Goal: Task Accomplishment & Management: Manage account settings

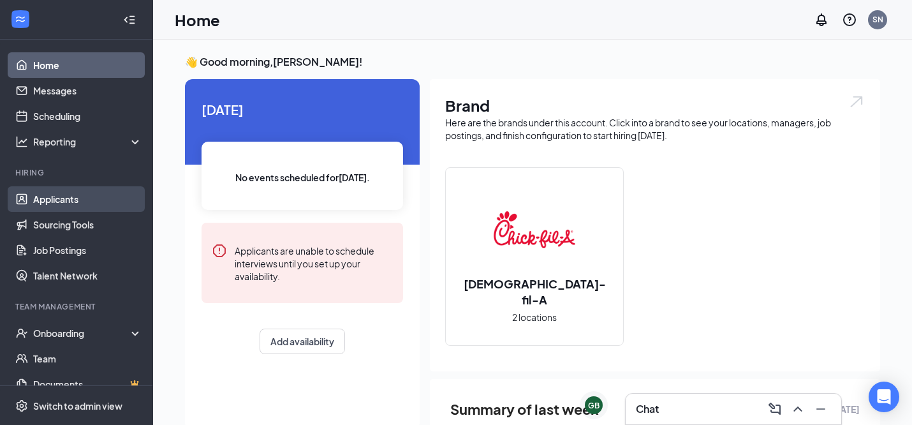
click at [61, 202] on link "Applicants" at bounding box center [87, 199] width 109 height 26
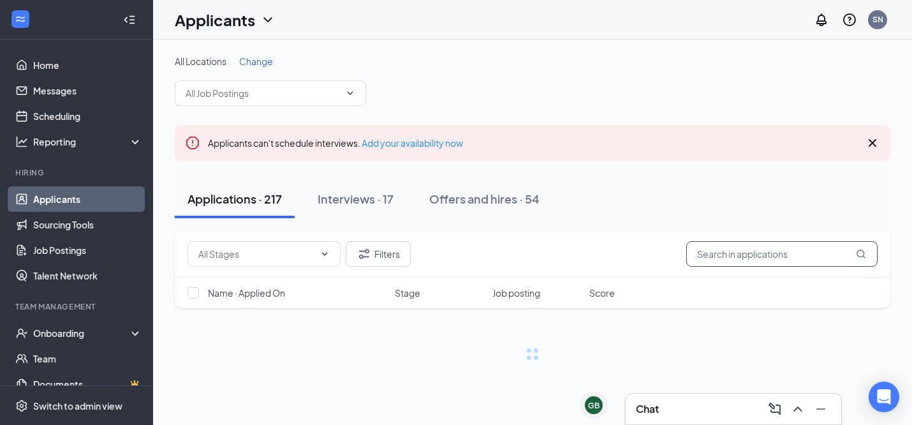
click at [755, 255] on input "text" at bounding box center [781, 254] width 191 height 26
type input "aidan"
click at [490, 194] on div "Offers and hires · 54" at bounding box center [484, 199] width 110 height 16
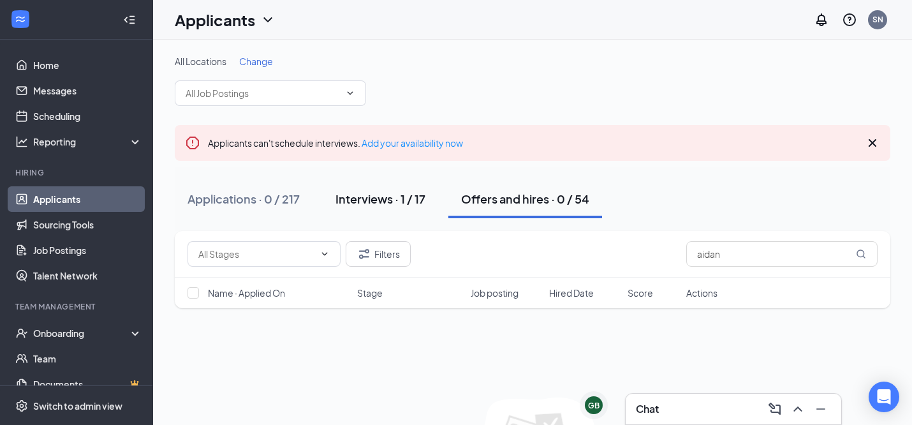
click at [392, 214] on button "Interviews · 1 / 17" at bounding box center [380, 199] width 115 height 38
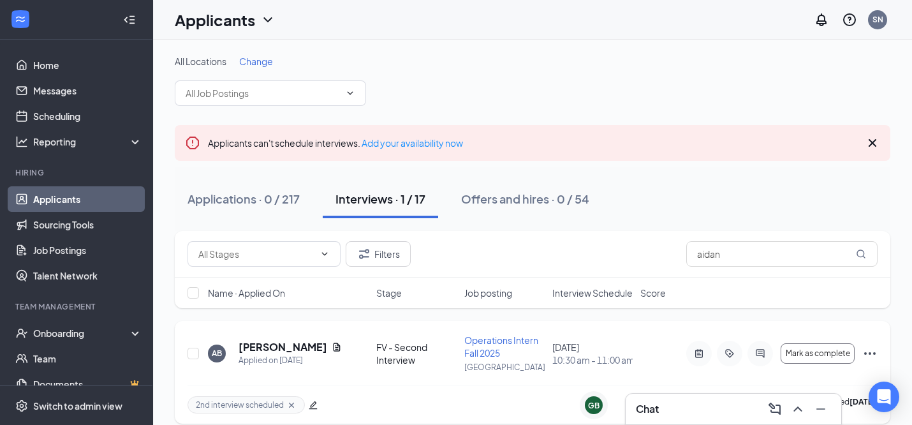
click at [290, 348] on h5 "[PERSON_NAME]" at bounding box center [283, 347] width 88 height 14
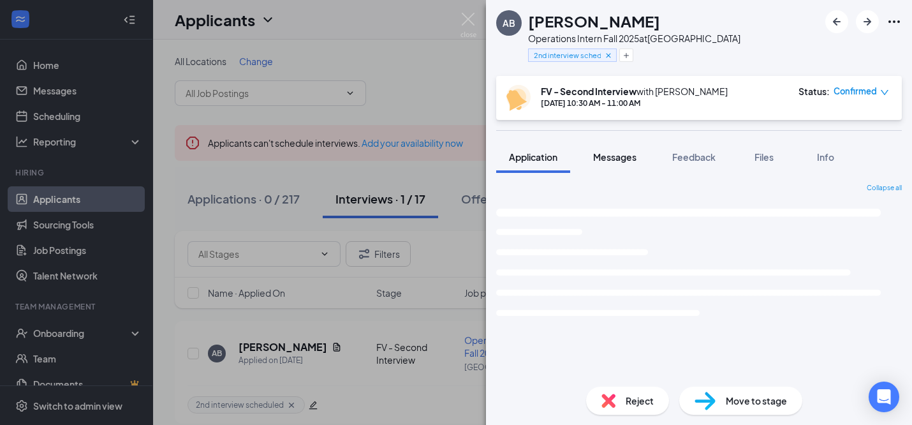
click at [599, 152] on span "Messages" at bounding box center [614, 156] width 43 height 11
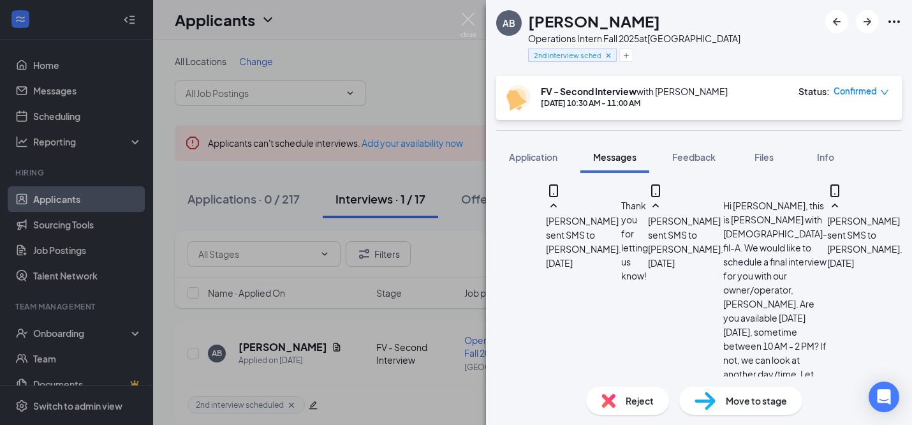
scroll to position [1527, 0]
click at [459, 17] on div "AB [PERSON_NAME] Operations Intern Fall 2025 at [GEOGRAPHIC_DATA] 2nd interview…" at bounding box center [456, 212] width 912 height 425
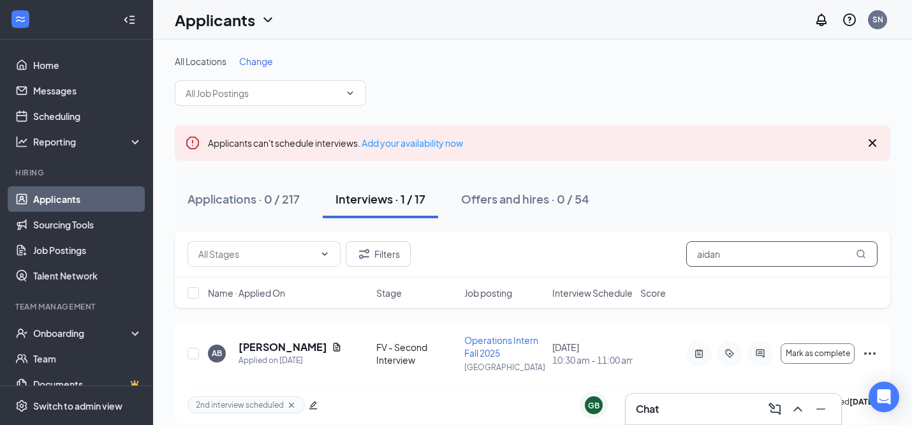
drag, startPoint x: 737, startPoint y: 253, endPoint x: 603, endPoint y: 235, distance: 135.2
click at [611, 236] on div "Filters aidan" at bounding box center [533, 254] width 716 height 47
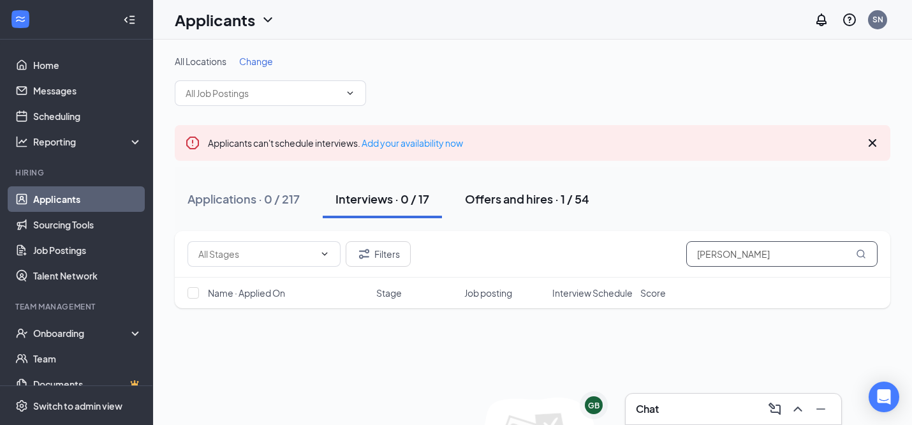
type input "[PERSON_NAME]"
click at [557, 205] on div "Offers and hires · 1 / 54" at bounding box center [527, 199] width 124 height 16
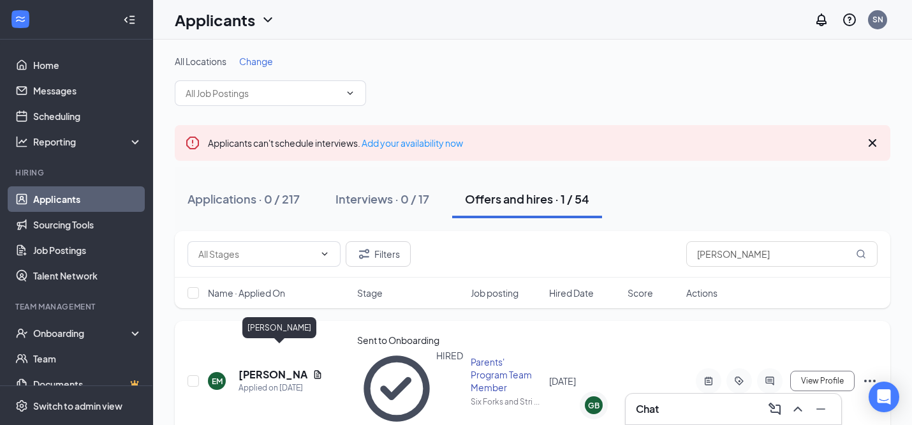
click at [263, 367] on h5 "[PERSON_NAME]" at bounding box center [273, 374] width 69 height 14
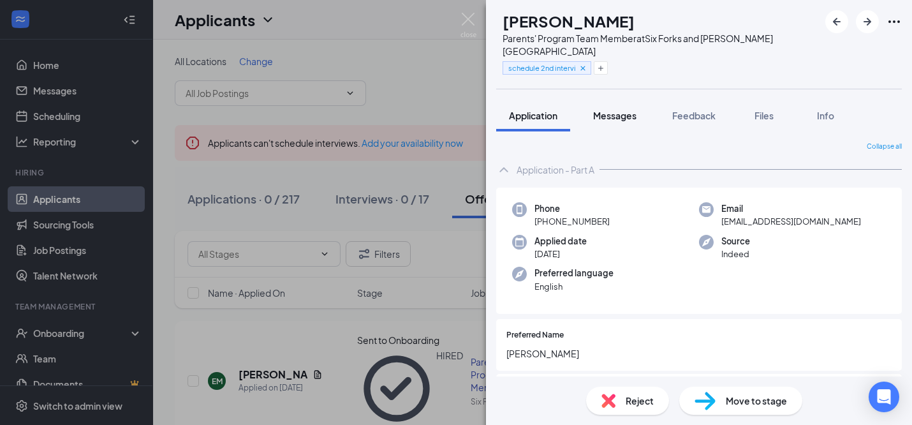
click at [629, 113] on button "Messages" at bounding box center [615, 116] width 69 height 32
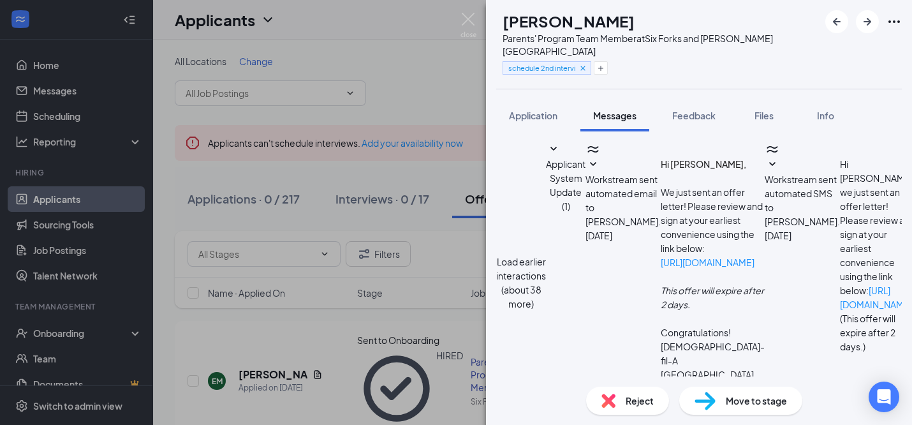
scroll to position [376, 0]
click at [468, 13] on img at bounding box center [469, 25] width 16 height 25
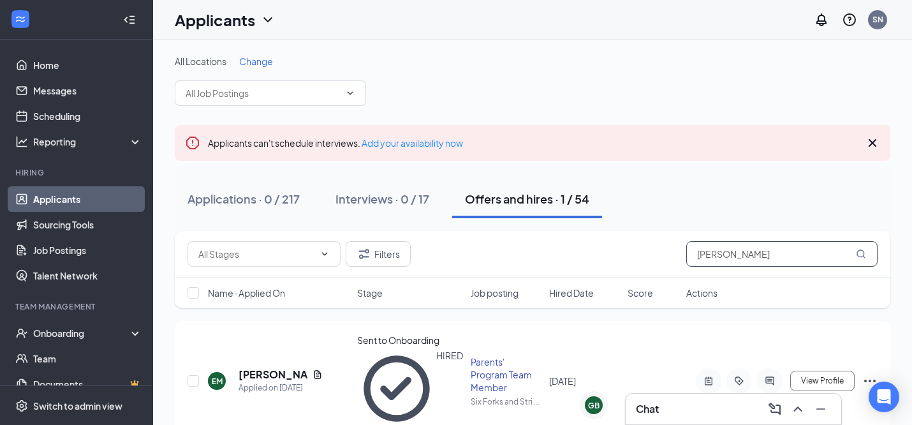
drag, startPoint x: 766, startPoint y: 253, endPoint x: 564, endPoint y: 241, distance: 201.9
click at [568, 241] on div "Filters [PERSON_NAME]" at bounding box center [533, 254] width 690 height 26
type input "[PERSON_NAME]"
click at [277, 367] on h5 "[PERSON_NAME]" at bounding box center [281, 374] width 84 height 14
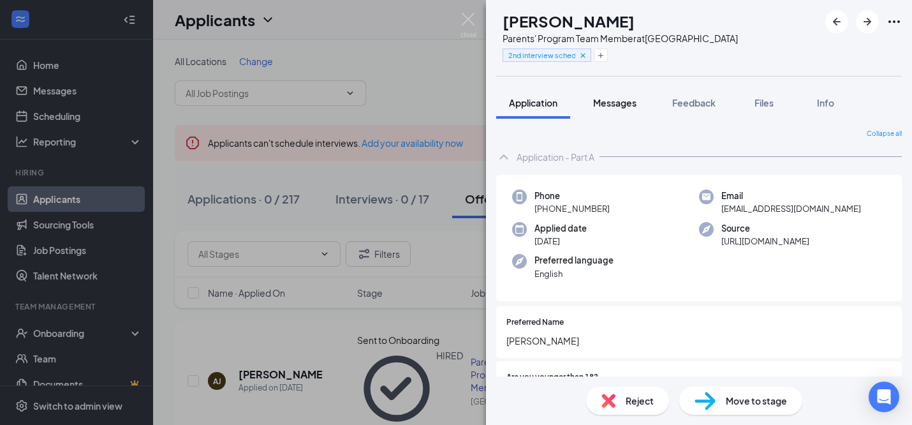
click at [618, 108] on div "Messages" at bounding box center [614, 102] width 43 height 13
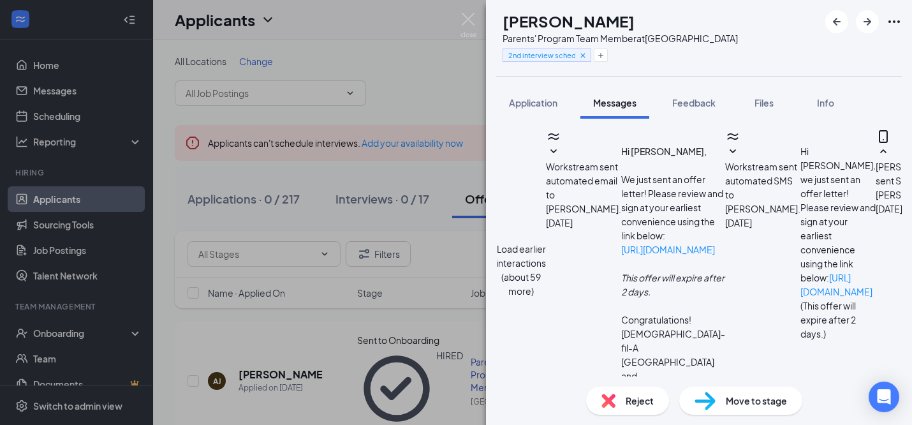
scroll to position [420, 0]
click at [459, 15] on div "[PERSON_NAME] [PERSON_NAME] Parents' Program Team Member at [GEOGRAPHIC_DATA] 2…" at bounding box center [456, 212] width 912 height 425
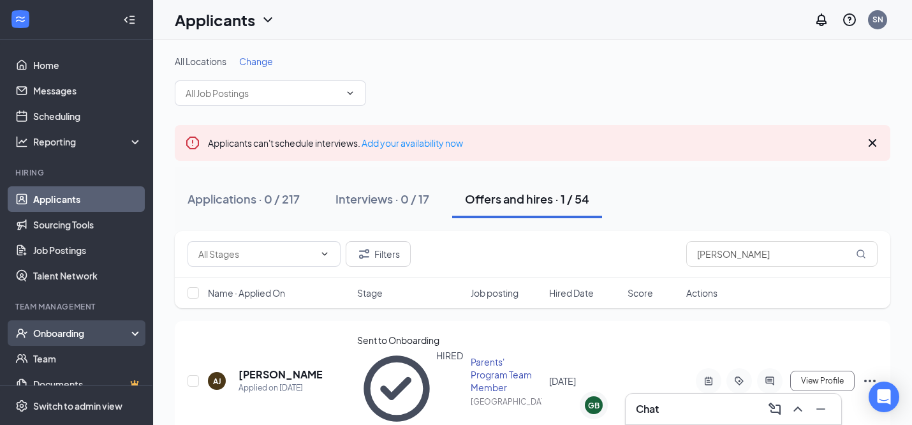
click at [91, 325] on div "Onboarding" at bounding box center [76, 333] width 153 height 26
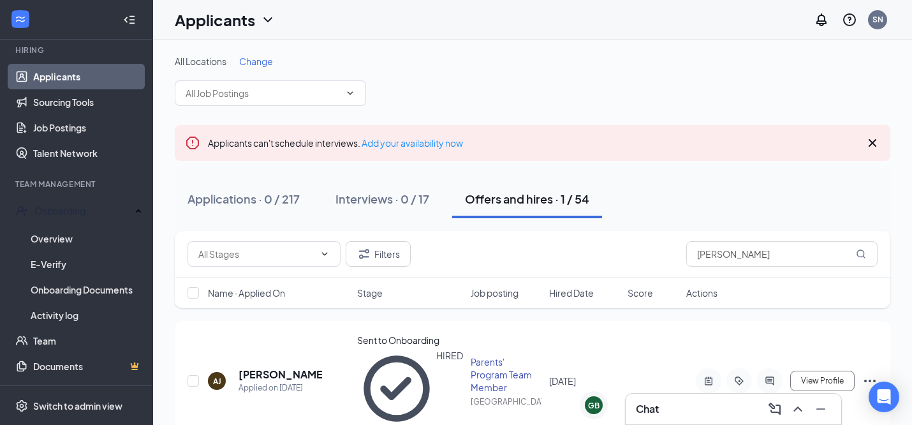
scroll to position [125, 0]
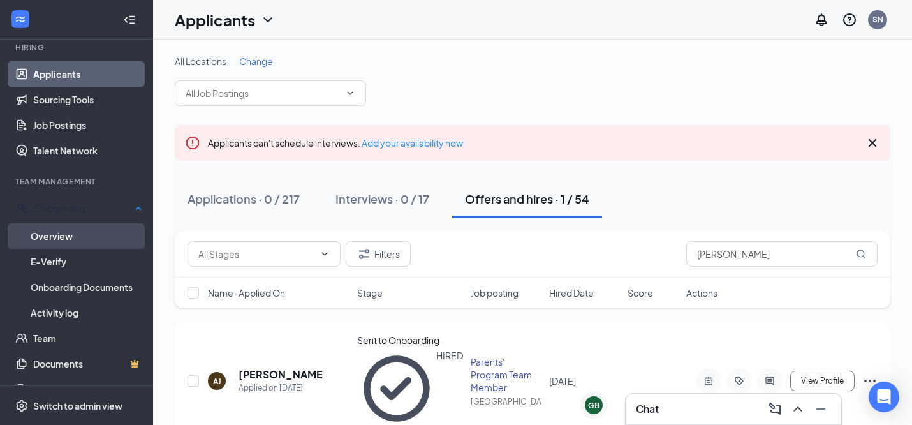
click at [83, 241] on link "Overview" at bounding box center [87, 236] width 112 height 26
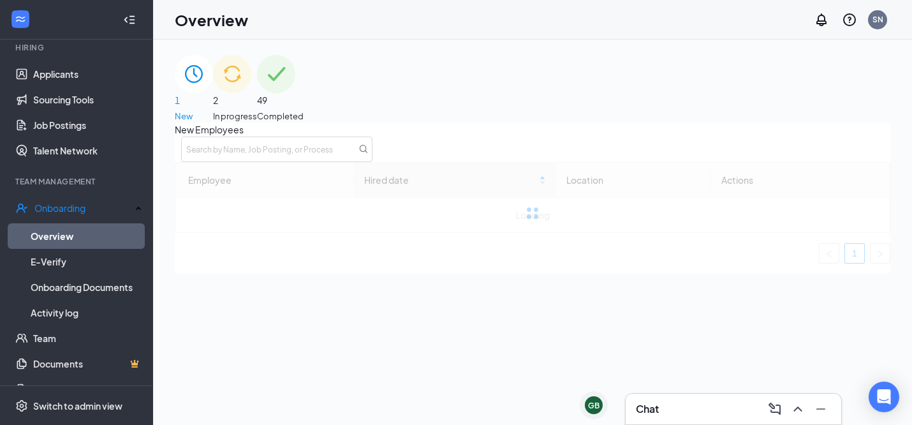
click at [304, 100] on span "49" at bounding box center [280, 100] width 47 height 14
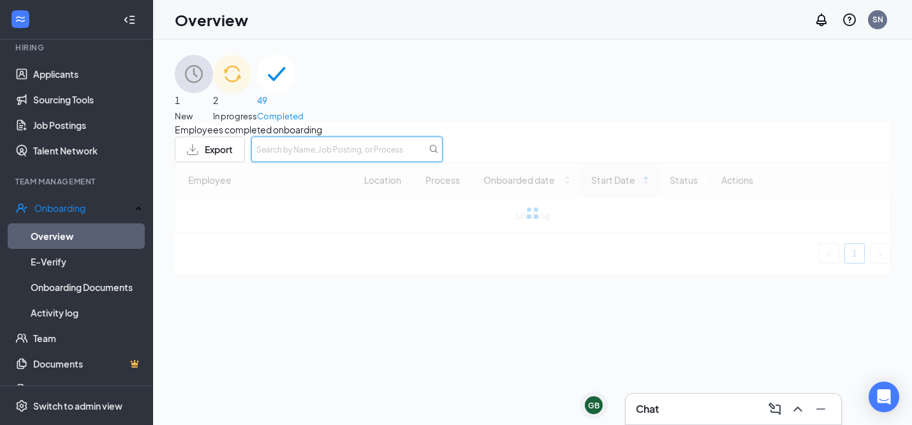
click at [443, 159] on input "text" at bounding box center [346, 150] width 191 height 26
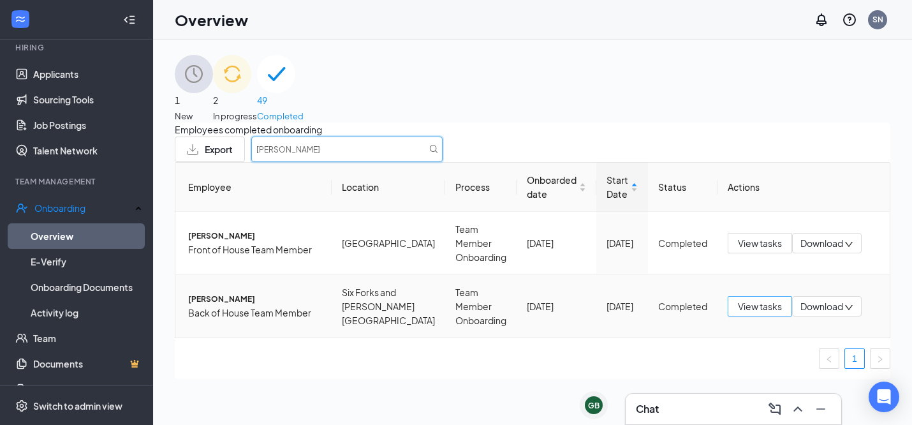
type input "[PERSON_NAME]"
click at [763, 313] on span "View tasks" at bounding box center [760, 306] width 44 height 14
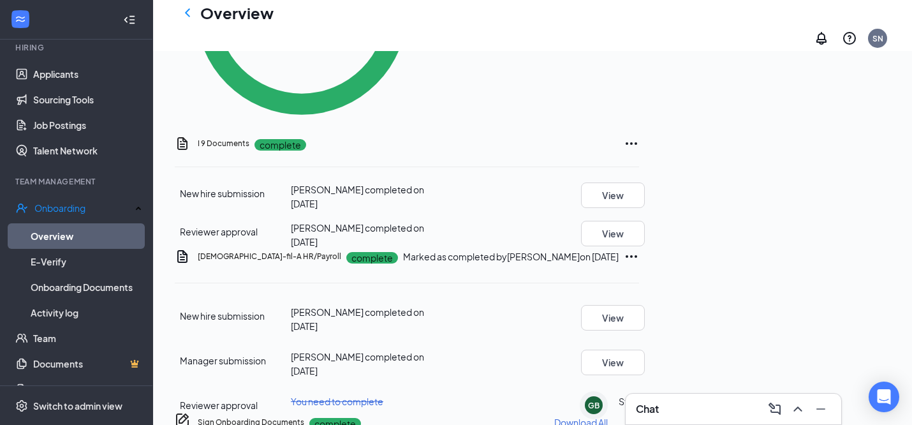
scroll to position [521, 0]
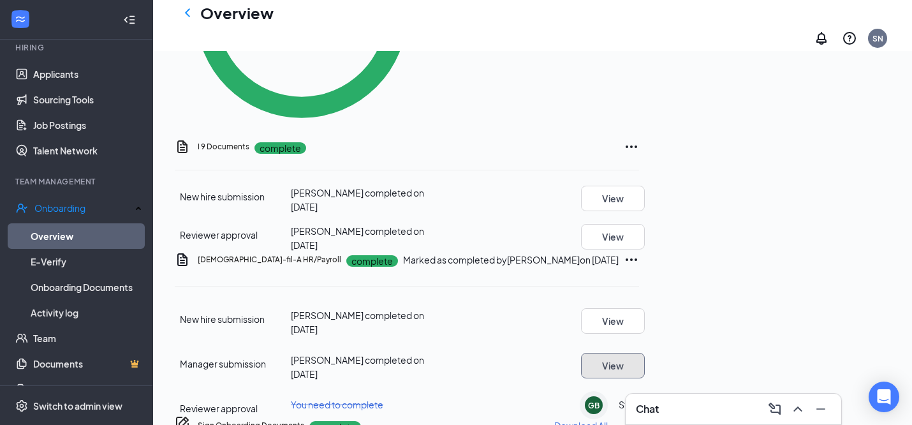
click at [645, 353] on button "View" at bounding box center [613, 366] width 64 height 26
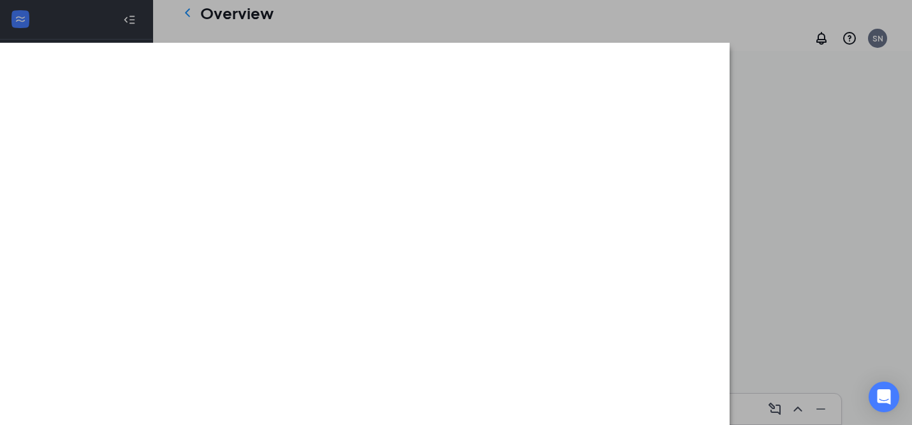
scroll to position [569, 0]
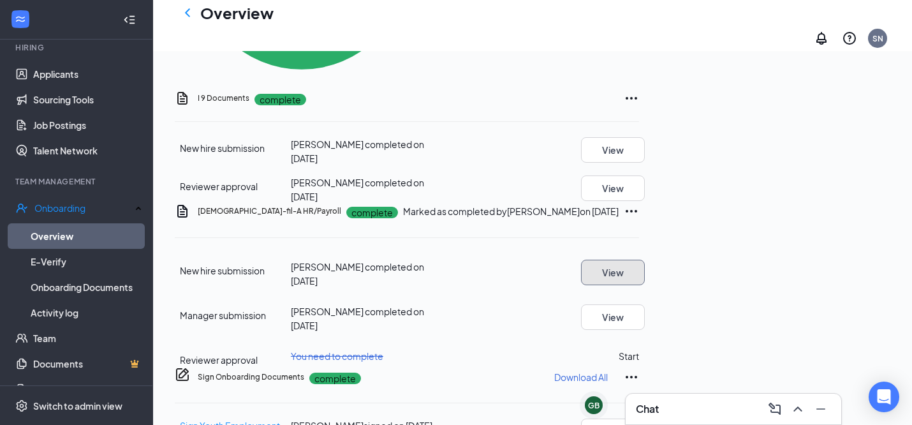
click at [645, 260] on button "View" at bounding box center [613, 273] width 64 height 26
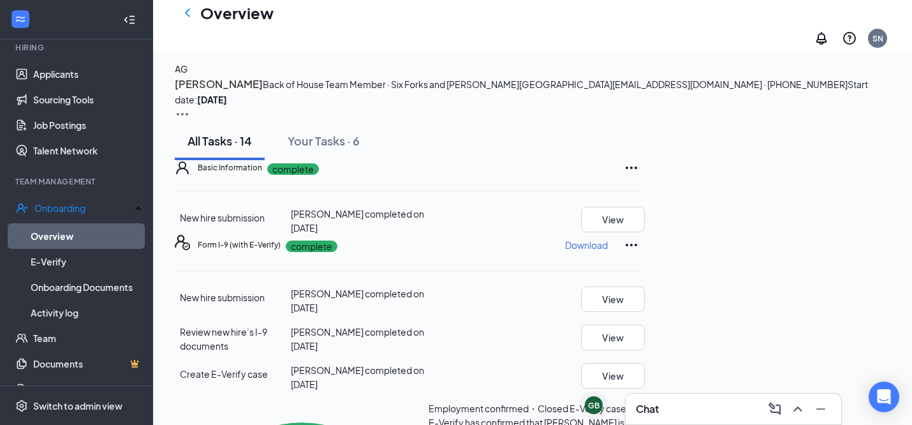
scroll to position [561, 0]
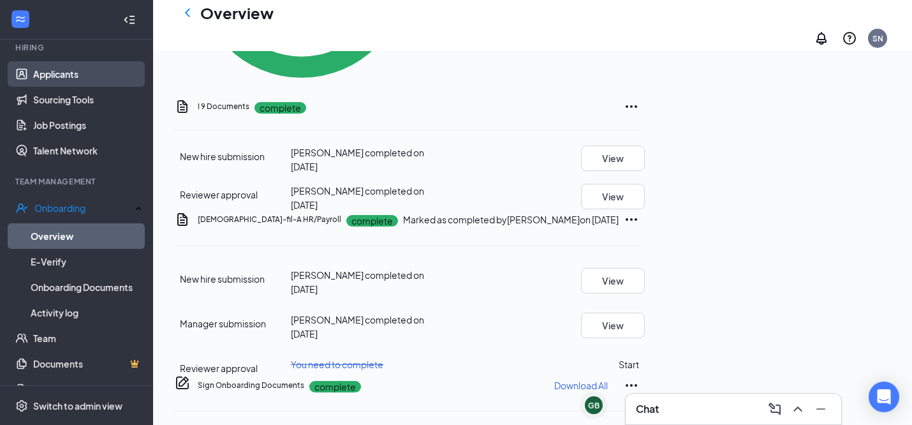
click at [51, 66] on link "Applicants" at bounding box center [87, 74] width 109 height 26
